Goal: Navigation & Orientation: Find specific page/section

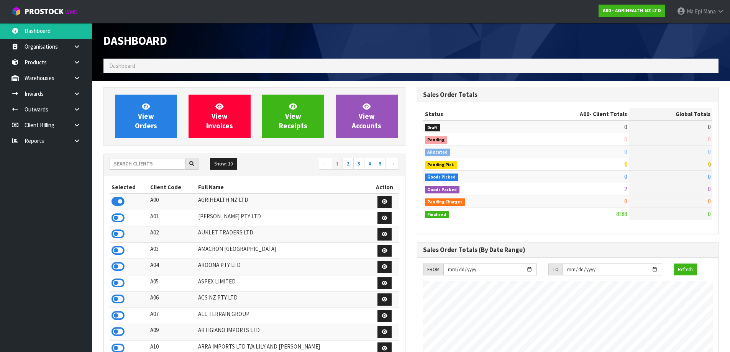
scroll to position [581, 313]
click at [137, 164] on input "text" at bounding box center [148, 164] width 76 height 12
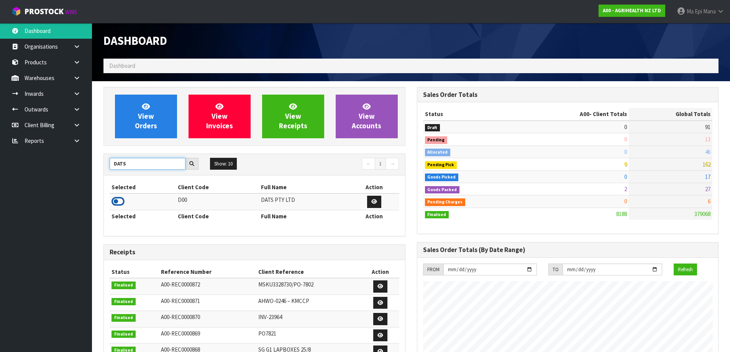
type input "DATS"
click at [120, 199] on icon at bounding box center [118, 202] width 13 height 12
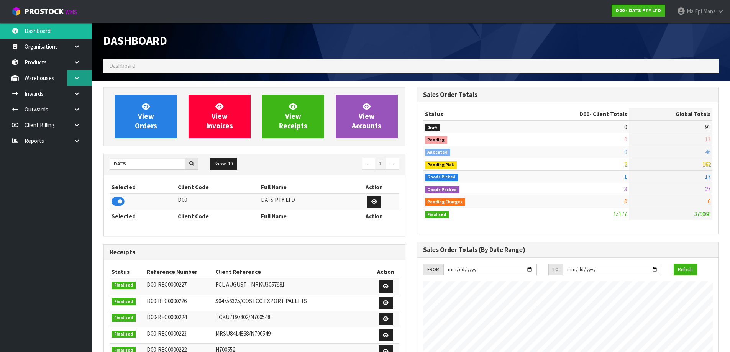
click at [82, 82] on link at bounding box center [79, 78] width 25 height 16
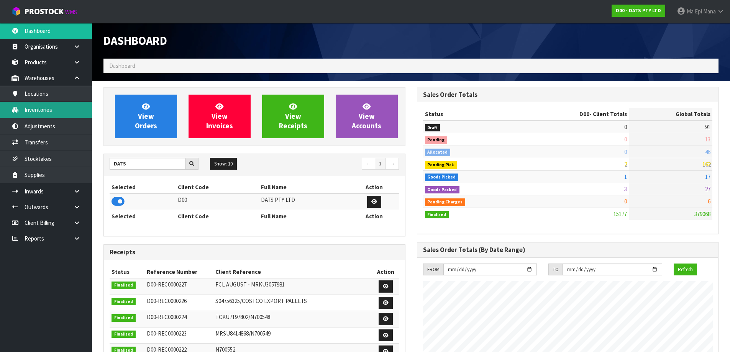
click at [74, 104] on link "Inventories" at bounding box center [46, 110] width 92 height 16
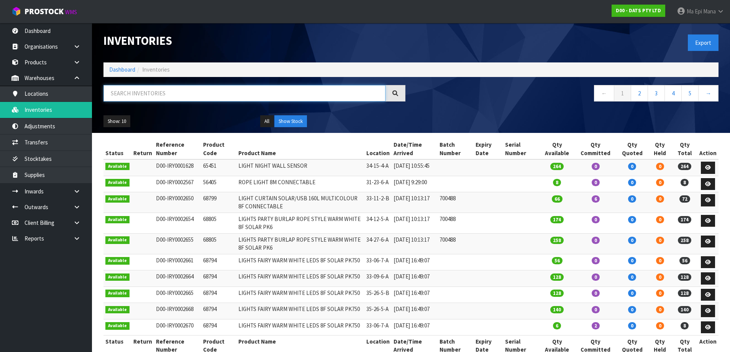
click at [134, 91] on input "text" at bounding box center [245, 93] width 282 height 16
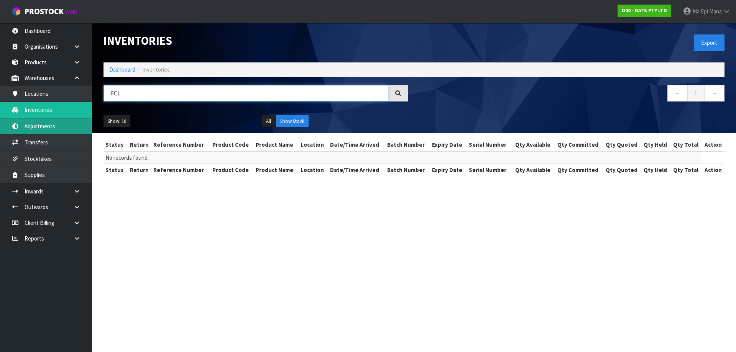
type input "FCL"
click at [38, 120] on link "Adjustments" at bounding box center [46, 126] width 92 height 16
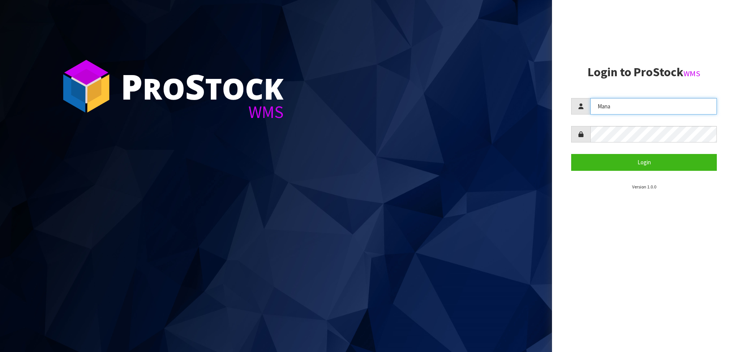
click at [597, 106] on input "Mana" at bounding box center [653, 106] width 127 height 16
type input "[PERSON_NAME]"
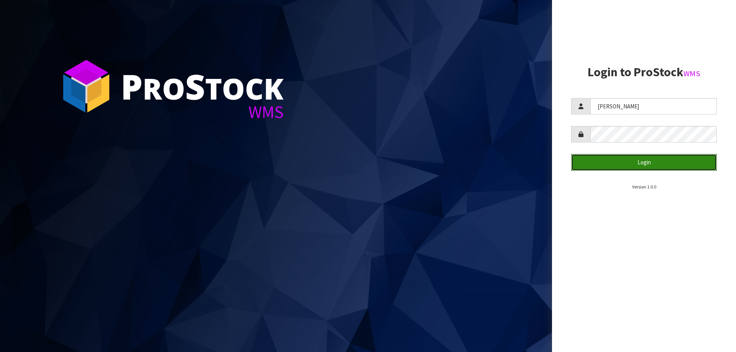
click at [618, 165] on button "Login" at bounding box center [644, 162] width 146 height 16
